Goal: Task Accomplishment & Management: Manage account settings

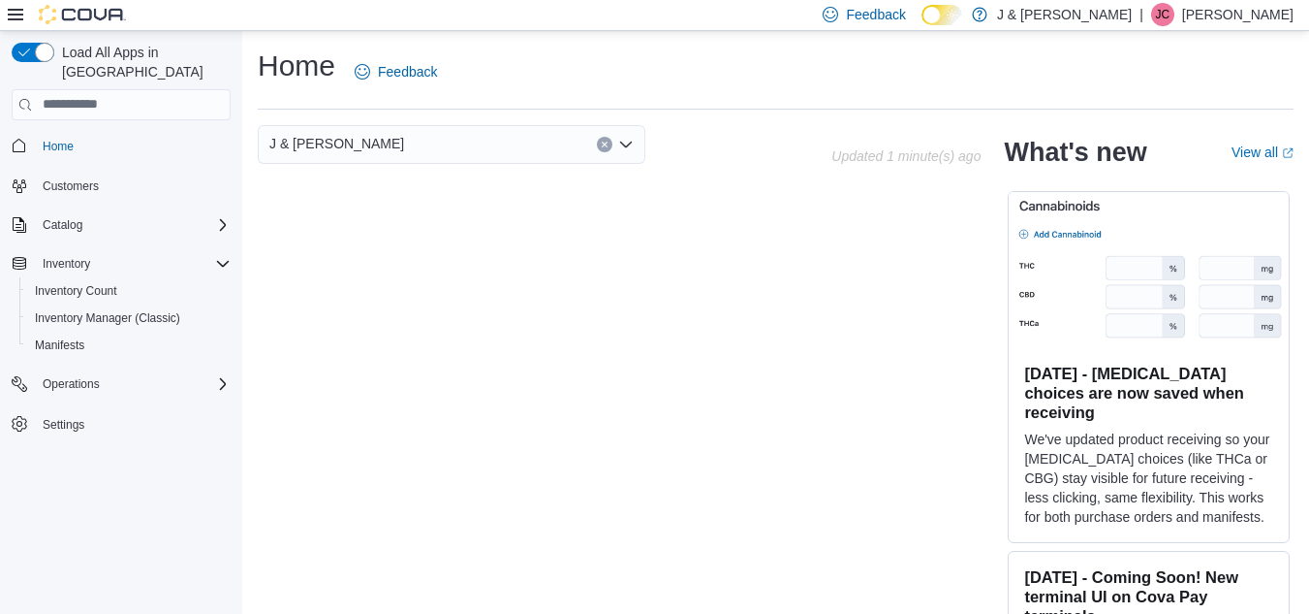
click at [1171, 13] on span "JC" at bounding box center [1163, 14] width 15 height 23
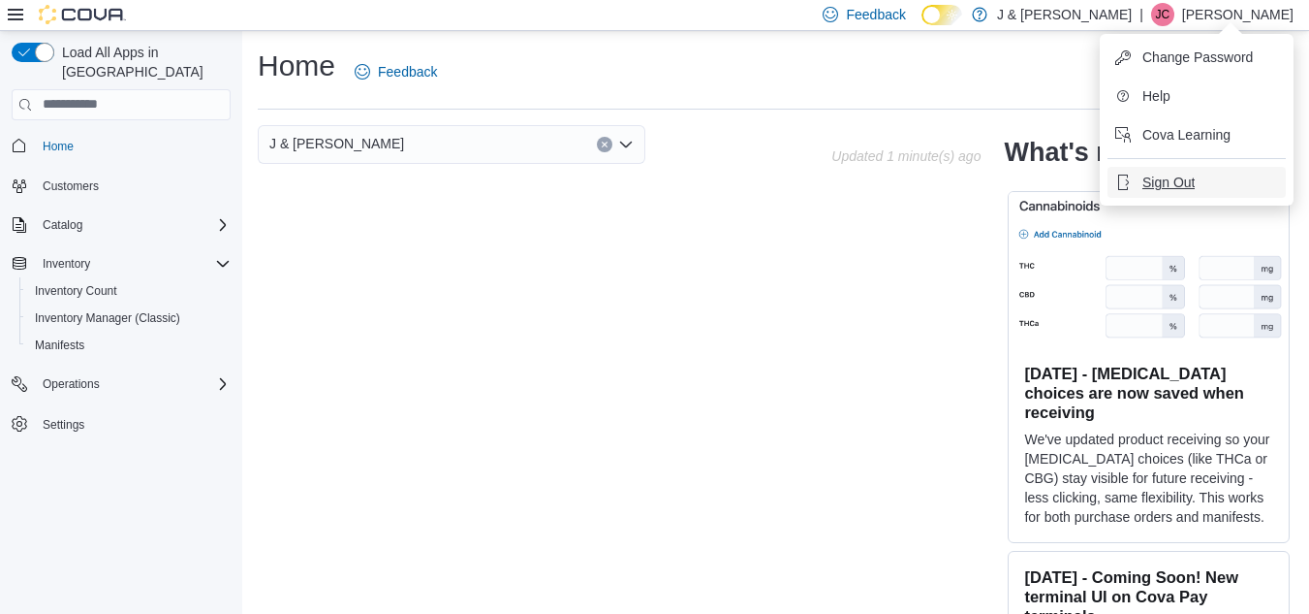
click at [1161, 173] on span "Sign Out" at bounding box center [1169, 182] width 52 height 19
